Goal: Transaction & Acquisition: Purchase product/service

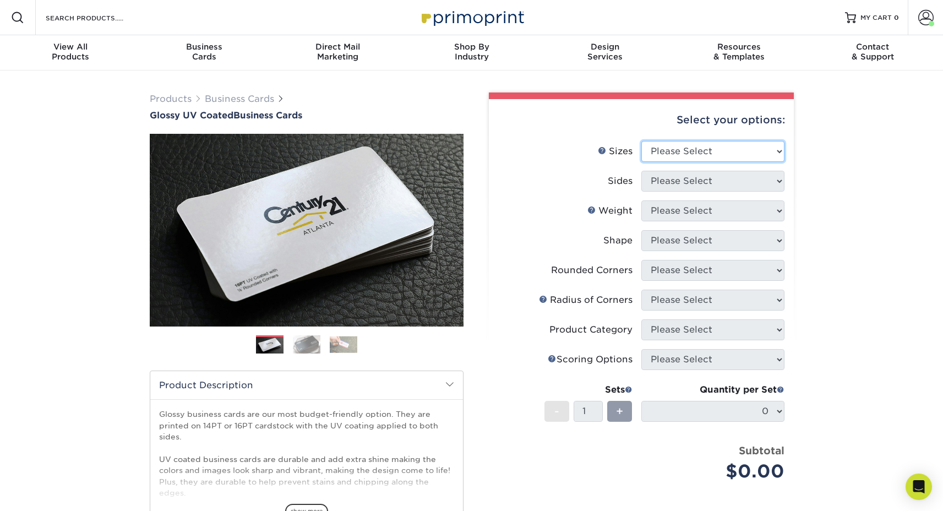
click at [718, 150] on select "Please Select 1.5" x 3.5" - Mini 1.75" x 3.5" - Mini 2" x 2" - Square 2" x 3" -…" at bounding box center [712, 151] width 143 height 21
select select "2.00x3.50"
click at [641, 141] on select "Please Select 1.5" x 3.5" - Mini 1.75" x 3.5" - Mini 2" x 2" - Square 2" x 3" -…" at bounding box center [712, 151] width 143 height 21
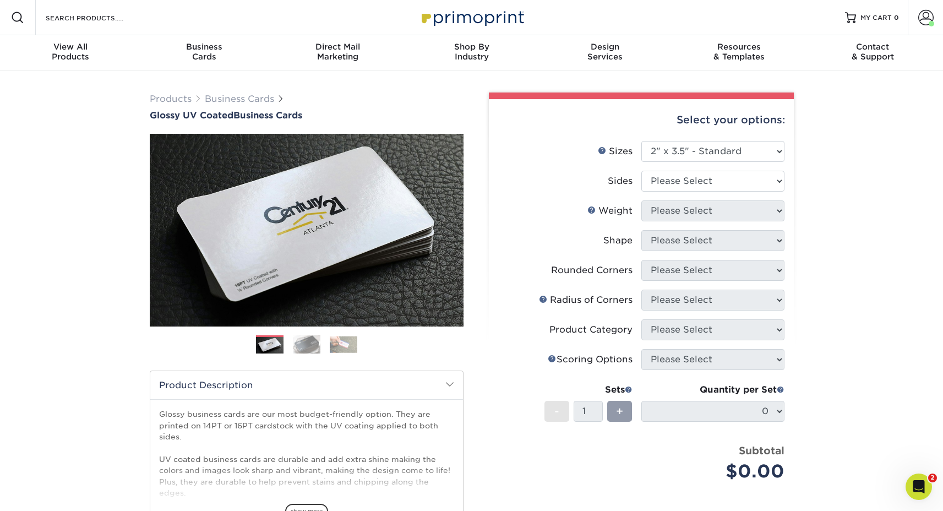
click at [699, 169] on li "Sizes Help Sizes Please Select 1.5" x 3.5" - Mini 1.75" x 3.5" - Mini 2" x 2" -…" at bounding box center [641, 156] width 286 height 30
click at [689, 183] on select "Please Select Print Both Sides Print Front Only" at bounding box center [712, 181] width 143 height 21
select select "13abbda7-1d64-4f25-8bb2-c179b224825d"
click at [641, 171] on select "Please Select Print Both Sides Print Front Only" at bounding box center [712, 181] width 143 height 21
click at [691, 215] on select "Please Select 16PT 14PT" at bounding box center [712, 210] width 143 height 21
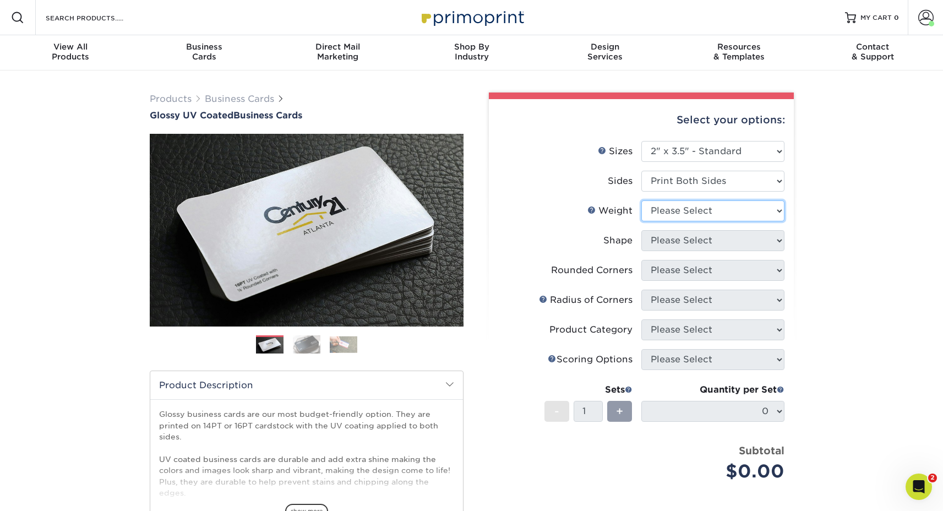
select select "14PT"
click at [641, 200] on select "Please Select 16PT 14PT" at bounding box center [712, 210] width 143 height 21
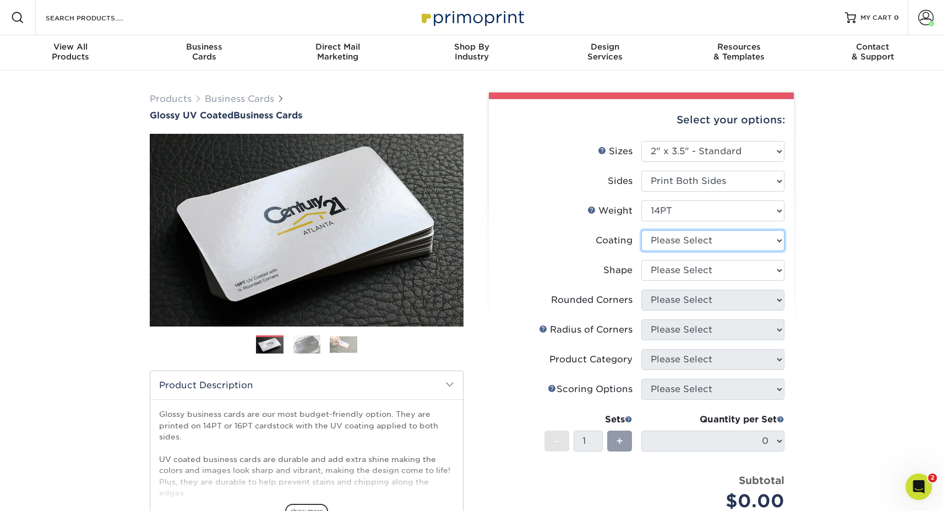
click at [681, 237] on select at bounding box center [712, 240] width 143 height 21
select select "1e8116af-acfc-44b1-83dc-8181aa338834"
click at [641, 230] on select at bounding box center [712, 240] width 143 height 21
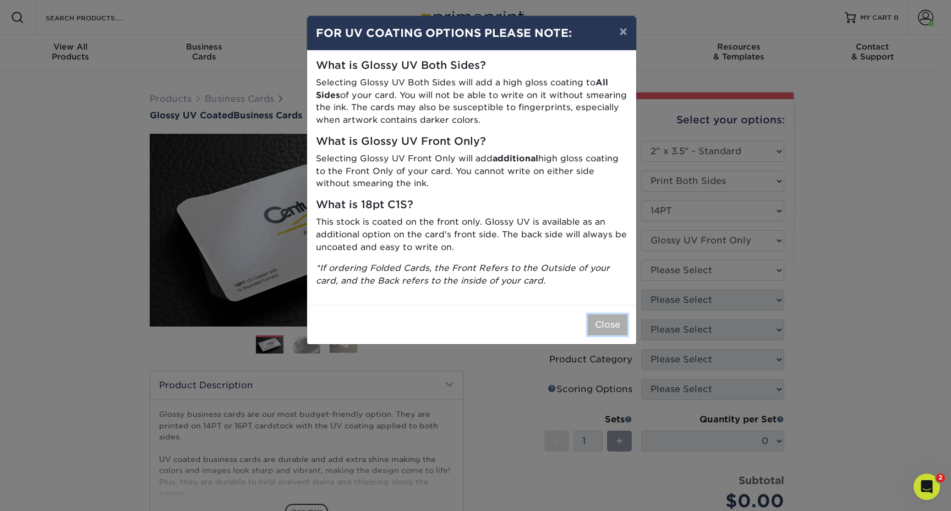
click at [600, 328] on button "Close" at bounding box center [608, 324] width 40 height 21
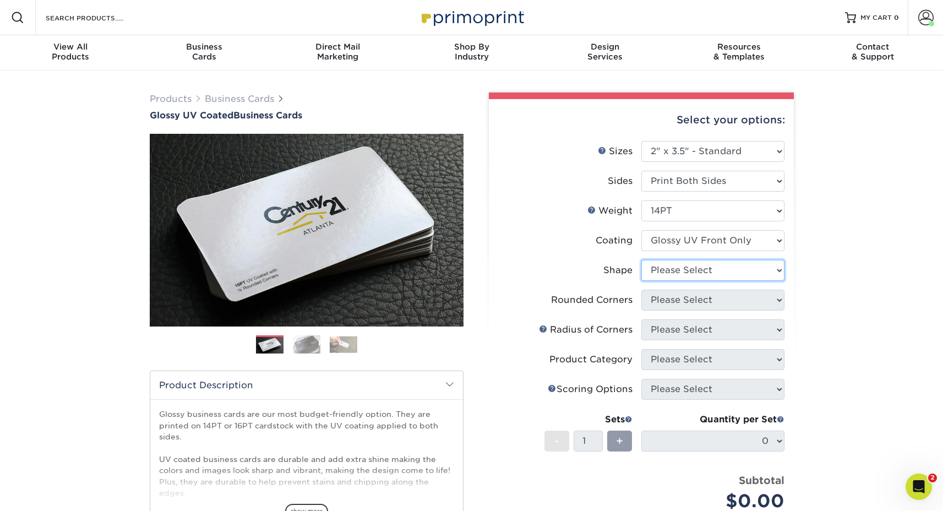
click at [681, 275] on select "Please Select Standard" at bounding box center [712, 270] width 143 height 21
select select "standard"
click at [641, 260] on select "Please Select Standard" at bounding box center [712, 270] width 143 height 21
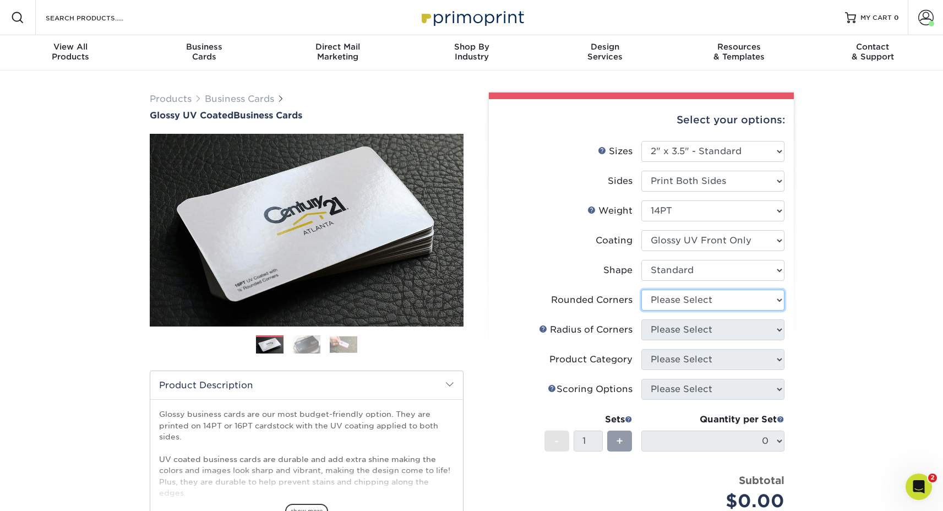
click at [675, 296] on select "Please Select Yes - Round 2 Corners Yes - Round 4 Corners No" at bounding box center [712, 299] width 143 height 21
select select "0"
click at [641, 289] on select "Please Select Yes - Round 2 Corners Yes - Round 4 Corners No" at bounding box center [712, 299] width 143 height 21
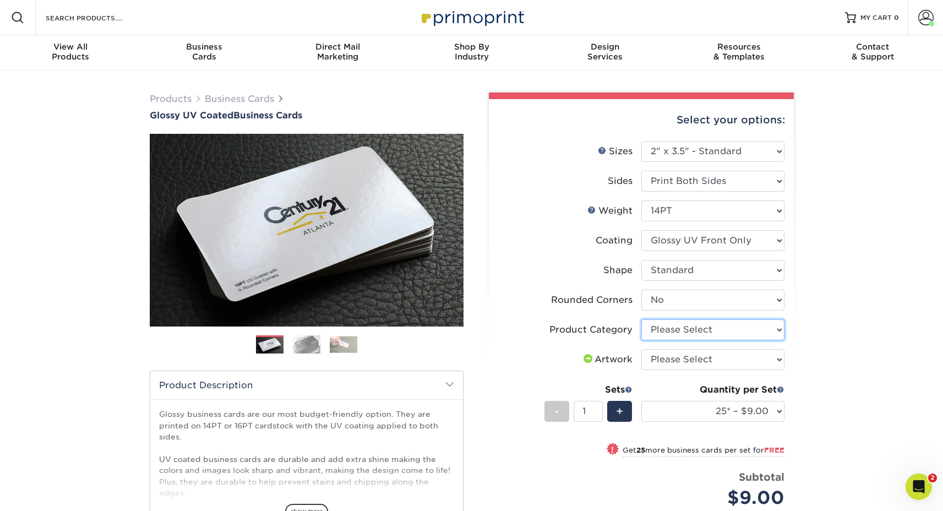
click at [667, 331] on select "Please Select Business Cards" at bounding box center [712, 329] width 143 height 21
select select "3b5148f1-0588-4f88-a218-97bcfdce65c1"
click at [641, 319] on select "Please Select Business Cards" at bounding box center [712, 329] width 143 height 21
click at [662, 362] on select "Please Select I will upload files I need a design - $100" at bounding box center [712, 359] width 143 height 21
select select "upload"
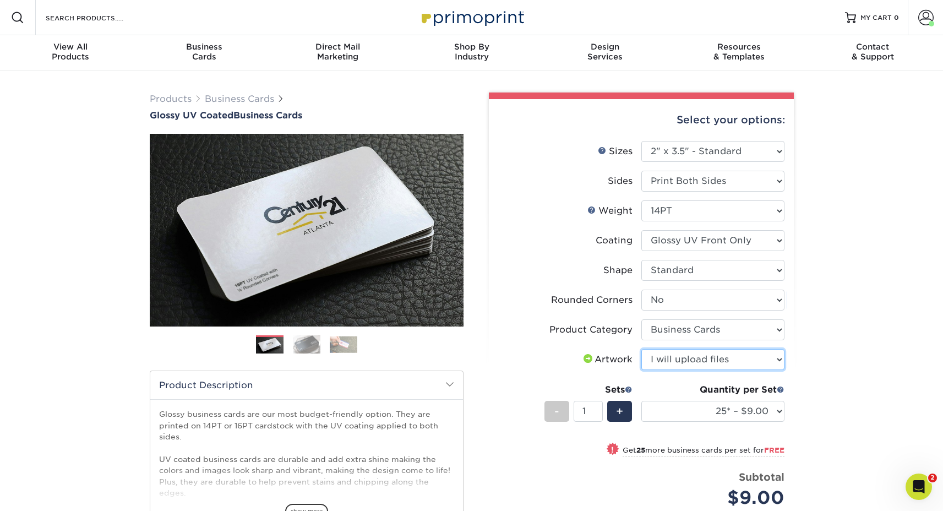
click at [641, 349] on select "Please Select I will upload files I need a design - $100" at bounding box center [712, 359] width 143 height 21
click at [677, 405] on select "25* – $9.00 50* – $9.00 100* – $9.00 250* – $17.00 500 – $33.00 1000 – $42.00 2…" at bounding box center [712, 411] width 143 height 21
select select "500 – $33.00"
click at [641, 401] on select "25* – $9.00 50* – $9.00 100* – $9.00 250* – $17.00 500 – $33.00 1000 – $42.00 2…" at bounding box center [712, 411] width 143 height 21
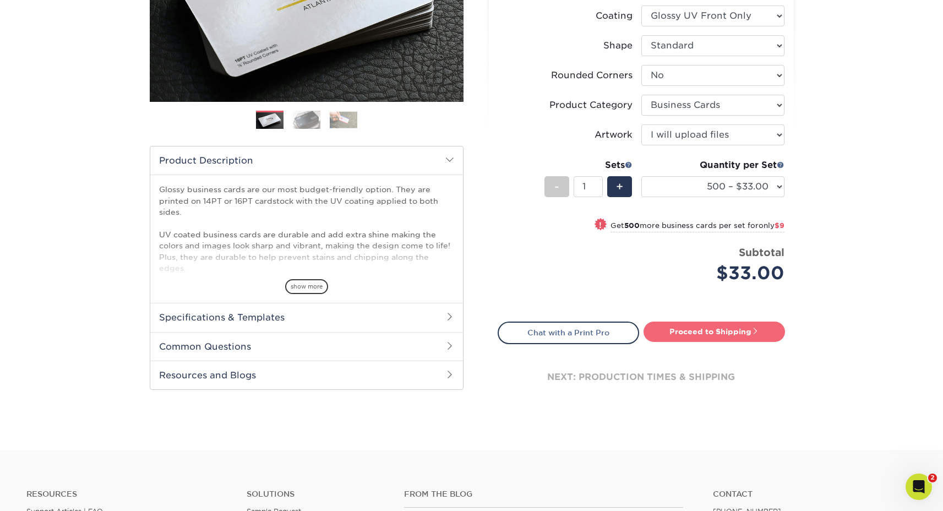
click at [685, 325] on link "Proceed to Shipping" at bounding box center [713, 331] width 141 height 20
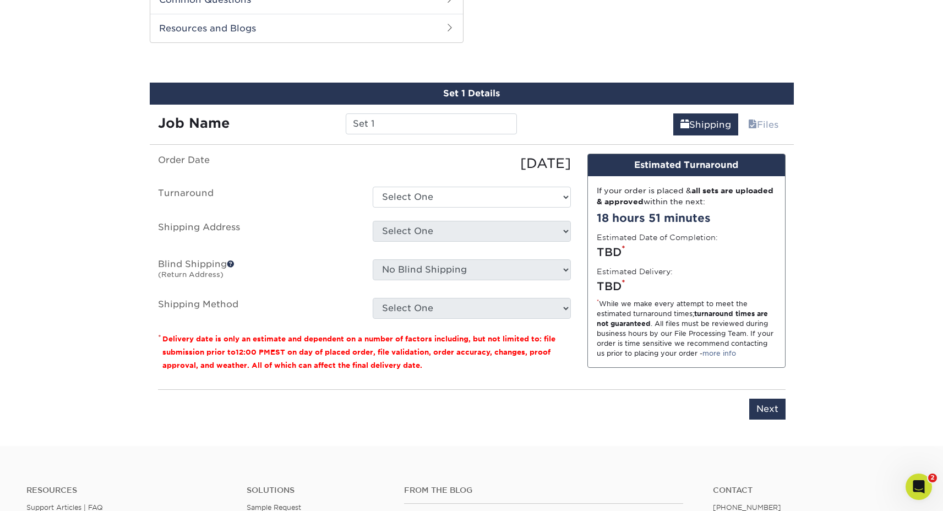
scroll to position [576, 0]
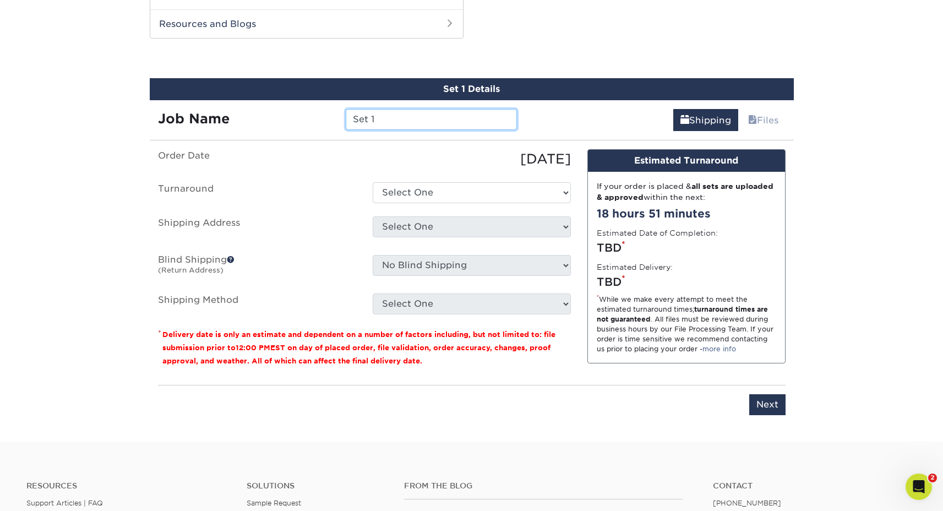
click at [406, 122] on input "Set 1" at bounding box center [431, 119] width 171 height 21
drag, startPoint x: 406, startPoint y: 122, endPoint x: 257, endPoint y: 96, distance: 150.8
click at [257, 96] on div "Set 1 Details Job Name Set 1 Shipping Files You've choosen mailing services! If…" at bounding box center [472, 253] width 644 height 350
type input "[PERSON_NAME] - Cards"
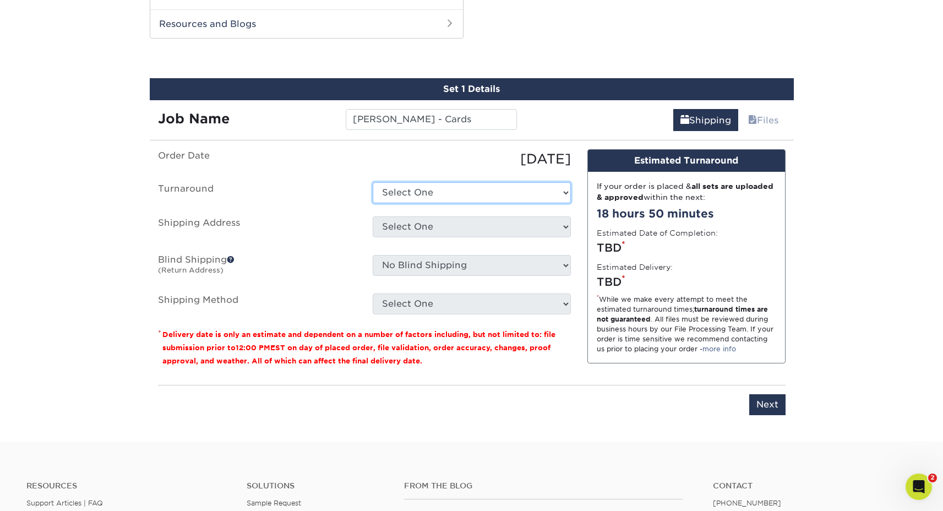
click at [439, 185] on select "Select One 2-4 Business Days 2 Day Next Business Day" at bounding box center [472, 192] width 198 height 21
select select "4ed5b183-8b0a-4e92-90c2-1c9810e7d032"
click at [373, 182] on select "Select One 2-4 Business Days 2 Day Next Business Day" at bounding box center [472, 192] width 198 height 21
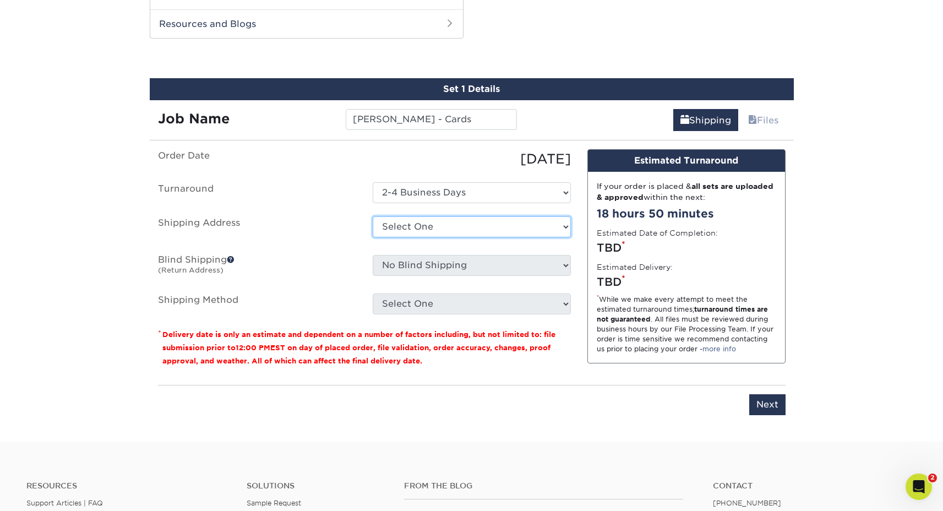
click at [433, 226] on select "Select One ABQ - BHI C- DEN - BHI DEN - EITS GJ Las Cruces LC Sarah Ganley + Ad…" at bounding box center [472, 226] width 198 height 21
select select "10798"
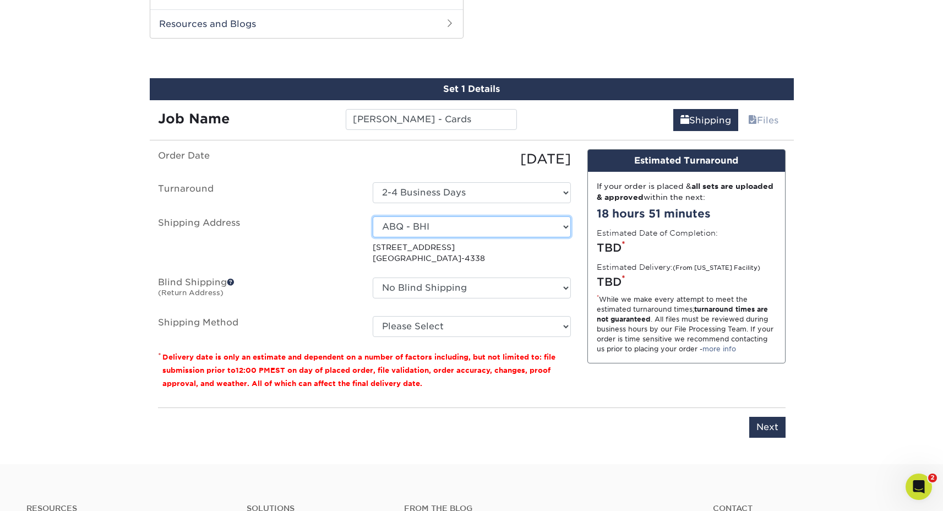
click at [429, 225] on select "Select One ABQ - BHI C- DEN - BHI DEN - EITS GJ Las Cruces LC Sarah Ganley + Ad…" at bounding box center [472, 226] width 198 height 21
click at [421, 324] on select "Please Select Ground Shipping (+$8.96) 3 Day Shipping Service (+$15.34) 2 Day A…" at bounding box center [472, 326] width 198 height 21
select select "03"
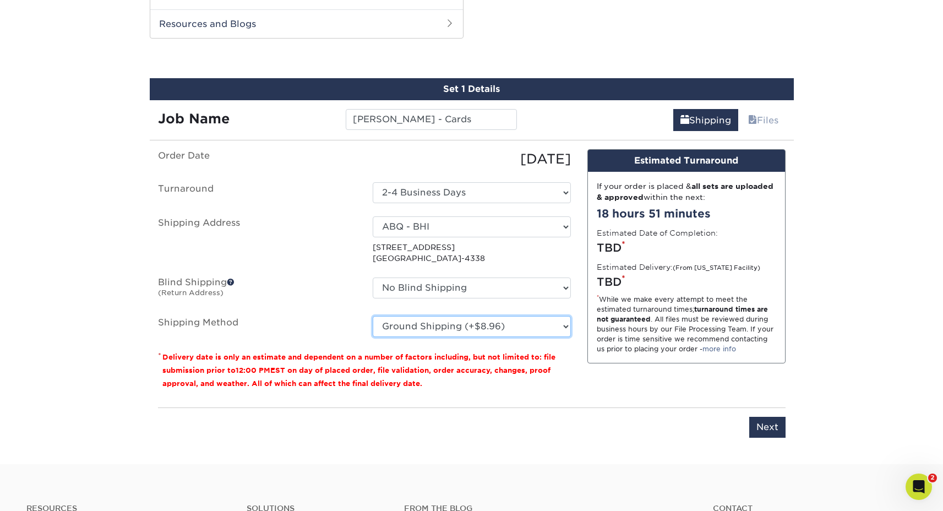
click at [373, 316] on select "Please Select Ground Shipping (+$8.96) 3 Day Shipping Service (+$15.34) 2 Day A…" at bounding box center [472, 326] width 198 height 21
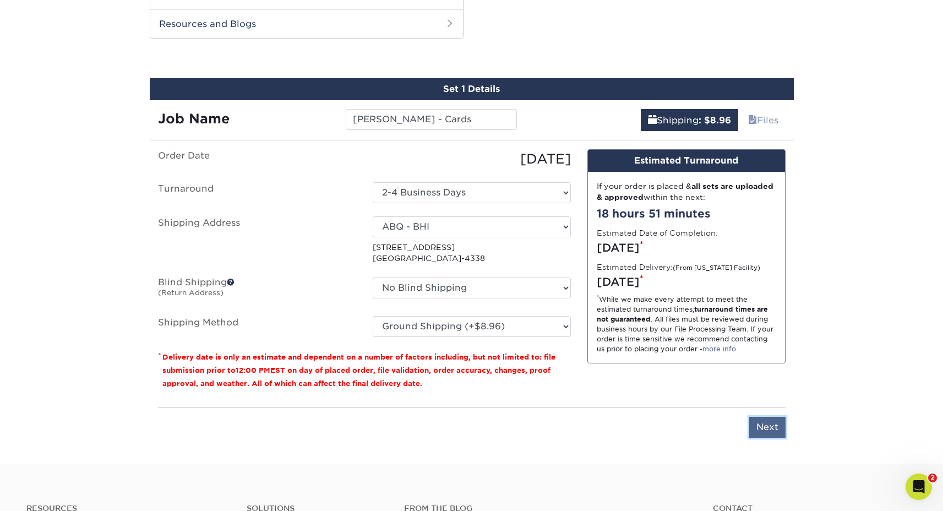
click at [767, 427] on input "Next" at bounding box center [767, 427] width 36 height 21
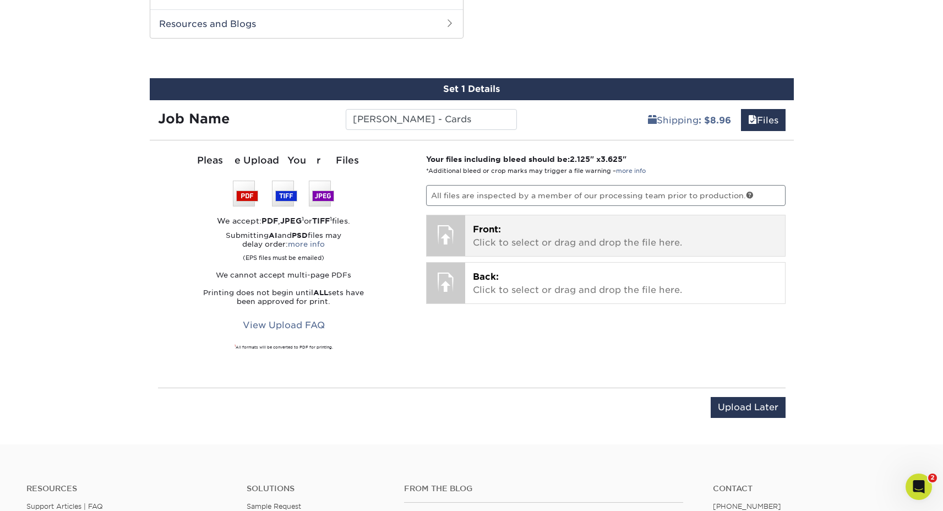
click at [573, 244] on p "Front: Click to select or drag and drop the file here." at bounding box center [625, 236] width 304 height 26
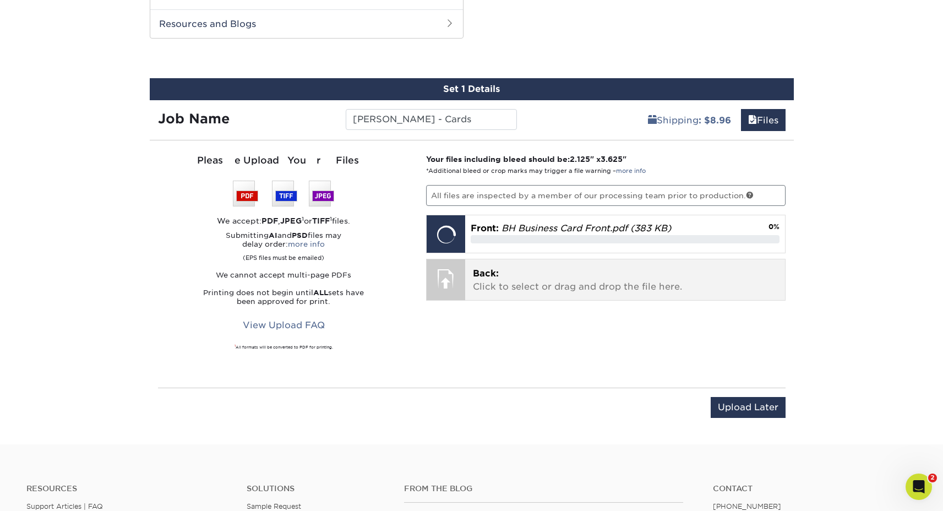
click at [540, 285] on p "Back: Click to select or drag and drop the file here." at bounding box center [625, 280] width 304 height 26
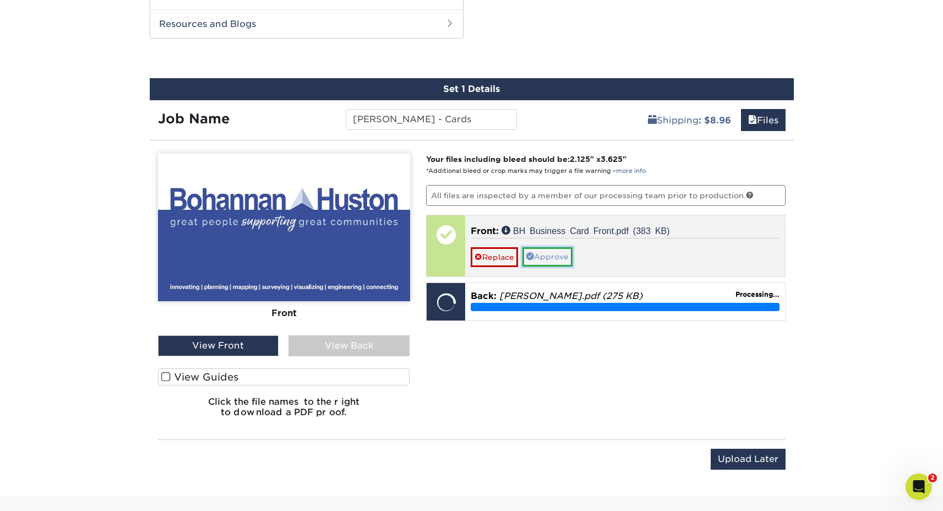
click at [558, 260] on link "Approve" at bounding box center [547, 256] width 50 height 19
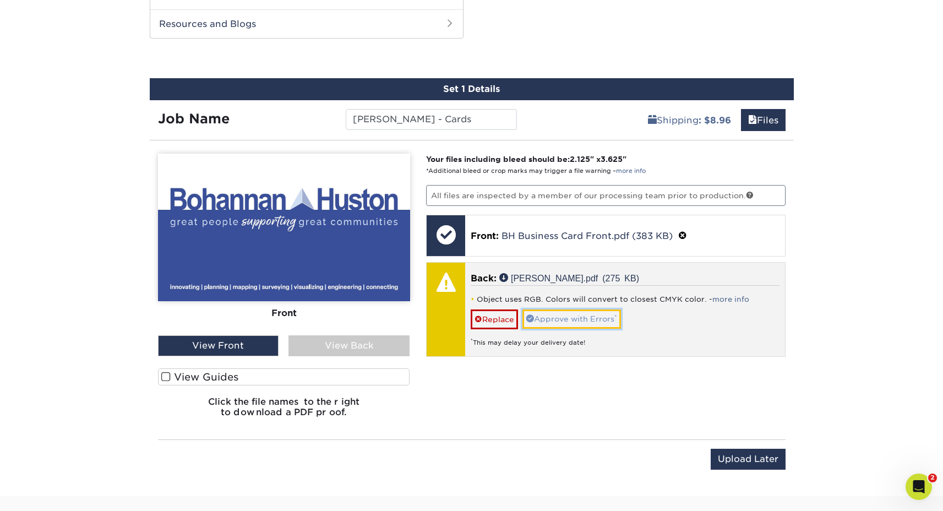
click at [579, 321] on link "Approve with Errors *" at bounding box center [571, 318] width 98 height 19
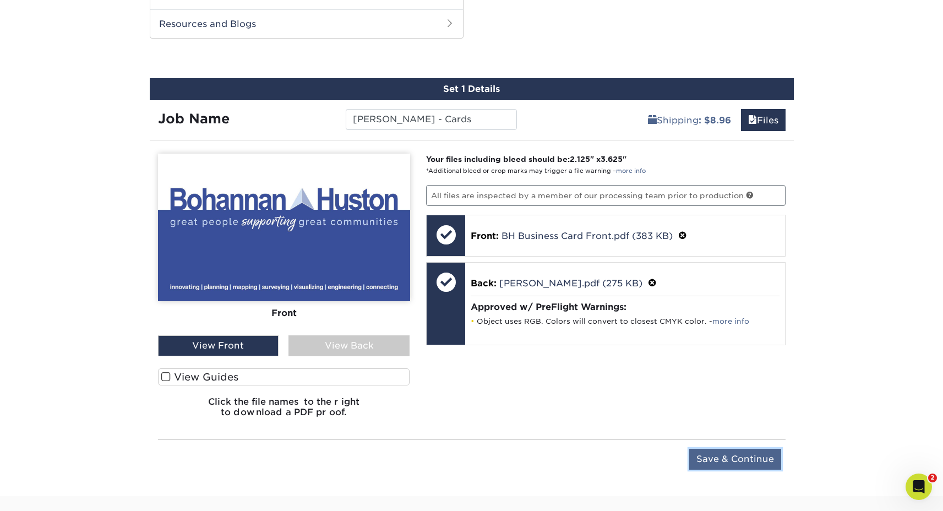
click at [712, 457] on input "Save & Continue" at bounding box center [735, 458] width 92 height 21
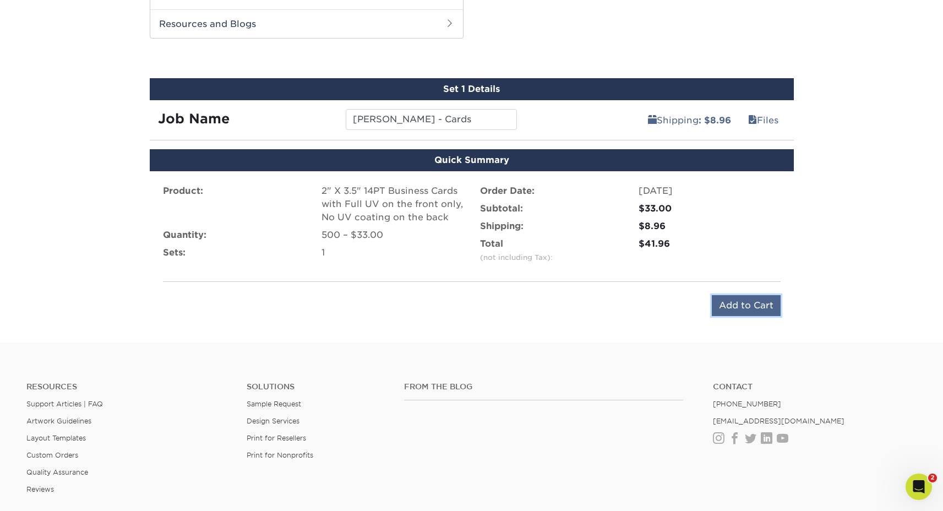
click at [733, 308] on input "Add to Cart" at bounding box center [745, 305] width 69 height 21
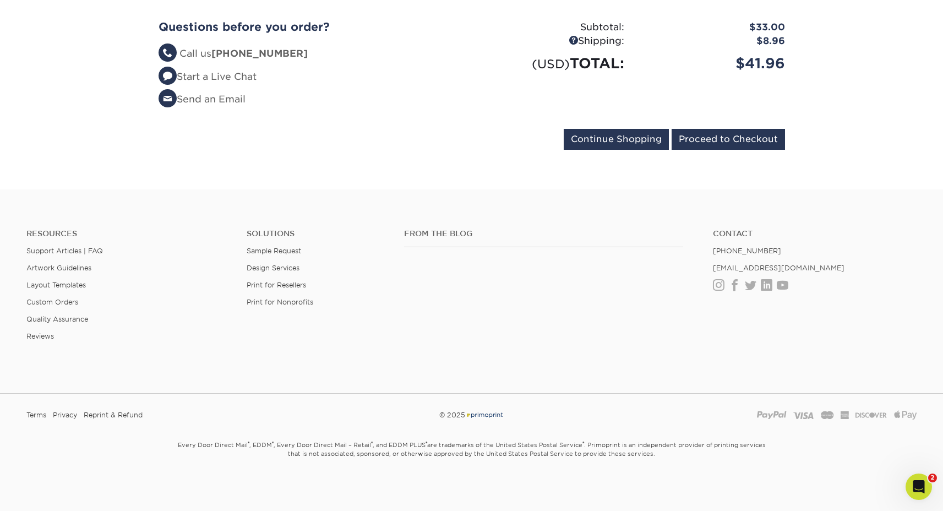
click at [767, 127] on div "Questions before you order? Questions? Call us (888) 822-5815 Start a Live Chat…" at bounding box center [471, 68] width 643 height 122
click at [754, 141] on input "Proceed to Checkout" at bounding box center [727, 139] width 113 height 21
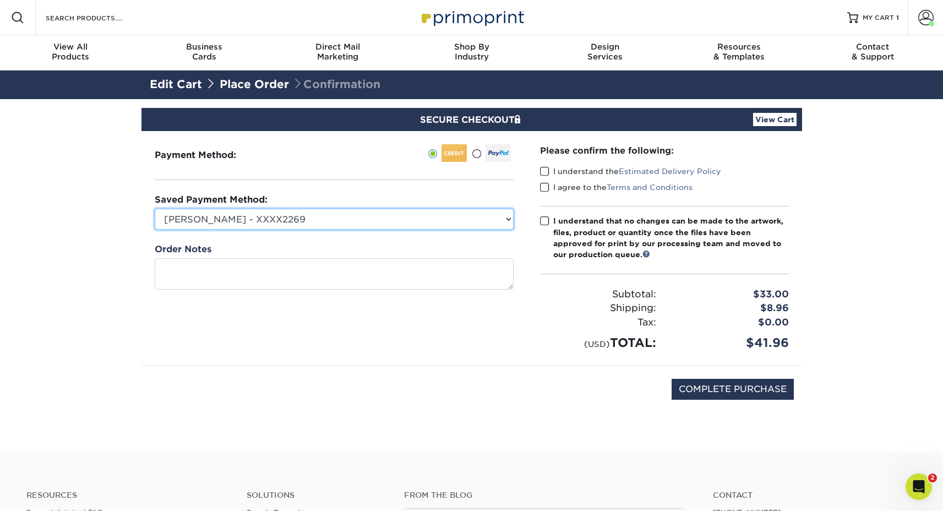
click at [267, 218] on select "Cody O. - XXXX2269 MasterCard - XXXX1282 Lisa Hurst - XXXX5524 New Credit Card" at bounding box center [334, 219] width 359 height 21
select select "73023"
click at [155, 209] on select "Cody O. - XXXX2269 MasterCard - XXXX1282 Lisa Hurst - XXXX5524 New Credit Card" at bounding box center [334, 219] width 359 height 21
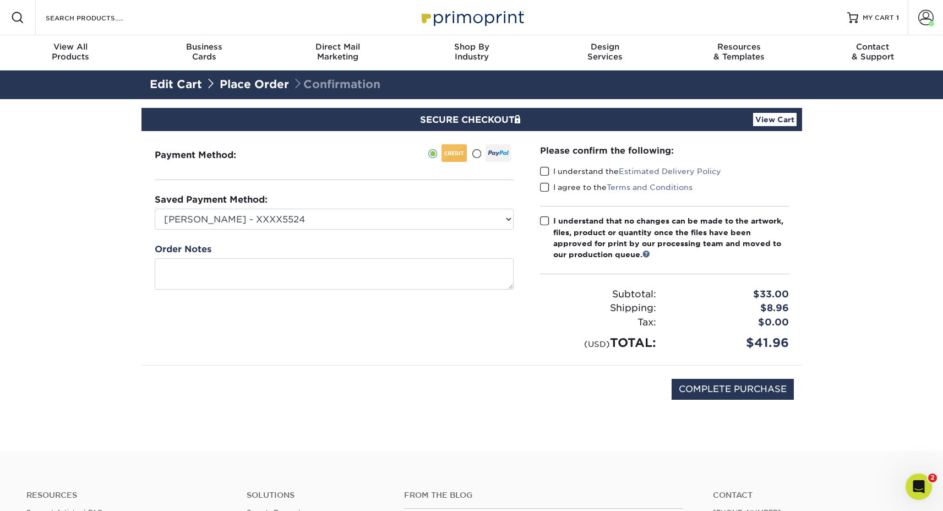
click at [545, 177] on div "I understand the Estimated Delivery Policy" at bounding box center [664, 173] width 249 height 15
click at [543, 176] on div "I understand the Estimated Delivery Policy" at bounding box center [664, 173] width 249 height 15
click at [543, 173] on span at bounding box center [544, 171] width 9 height 10
click at [0, 0] on input "I understand the Estimated Delivery Policy" at bounding box center [0, 0] width 0 height 0
click at [543, 182] on span at bounding box center [544, 187] width 9 height 10
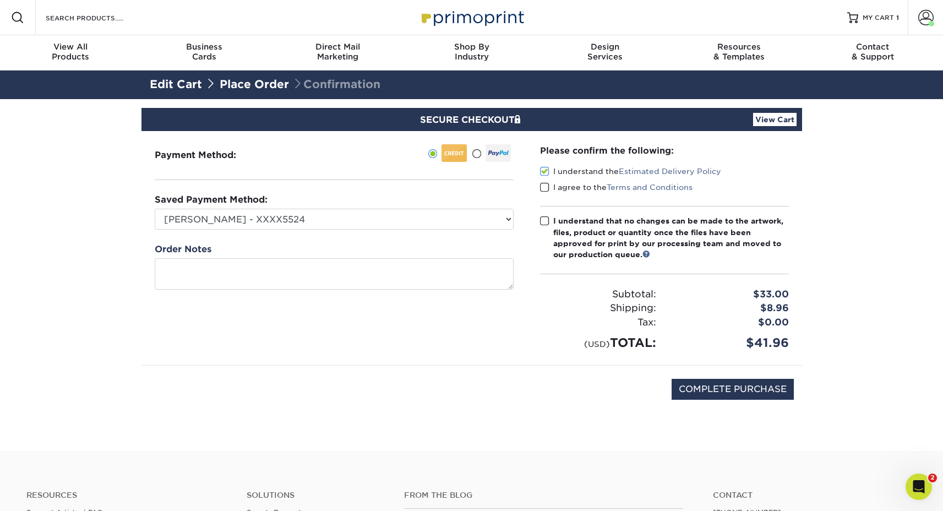
click at [0, 0] on input "I agree to the Terms and Conditions" at bounding box center [0, 0] width 0 height 0
click at [540, 225] on span at bounding box center [544, 221] width 9 height 10
click at [0, 0] on input "I understand that no changes can be made to the artwork, files, product or quan…" at bounding box center [0, 0] width 0 height 0
click at [541, 224] on span at bounding box center [544, 221] width 9 height 10
click at [0, 0] on input "I understand that no changes can be made to the artwork, files, product or quan…" at bounding box center [0, 0] width 0 height 0
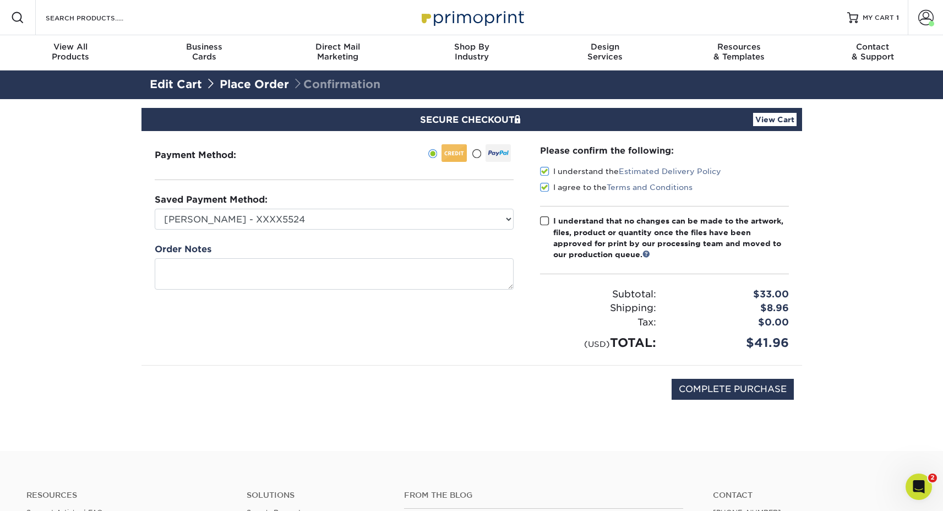
click at [541, 224] on span at bounding box center [544, 221] width 9 height 10
click at [0, 0] on input "I understand that no changes can be made to the artwork, files, product or quan…" at bounding box center [0, 0] width 0 height 0
click at [740, 393] on input "COMPLETE PURCHASE" at bounding box center [732, 389] width 122 height 21
type input "PROCESSING, PLEASE WAIT..."
